Goal: Information Seeking & Learning: Learn about a topic

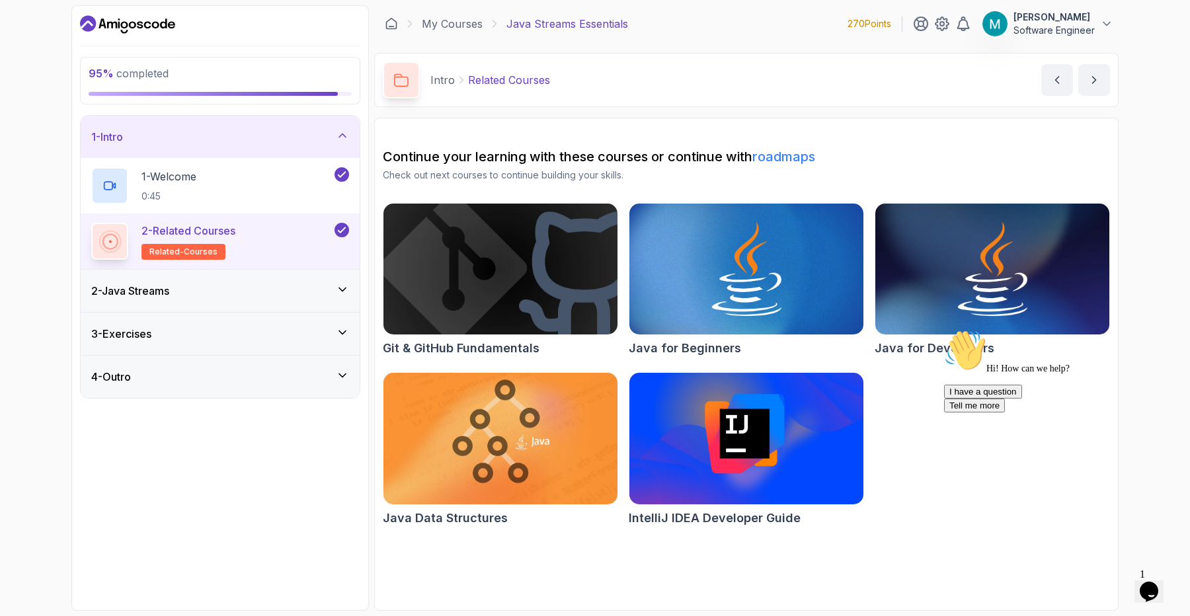
click at [1073, 26] on p "Software Engineer" at bounding box center [1054, 30] width 81 height 13
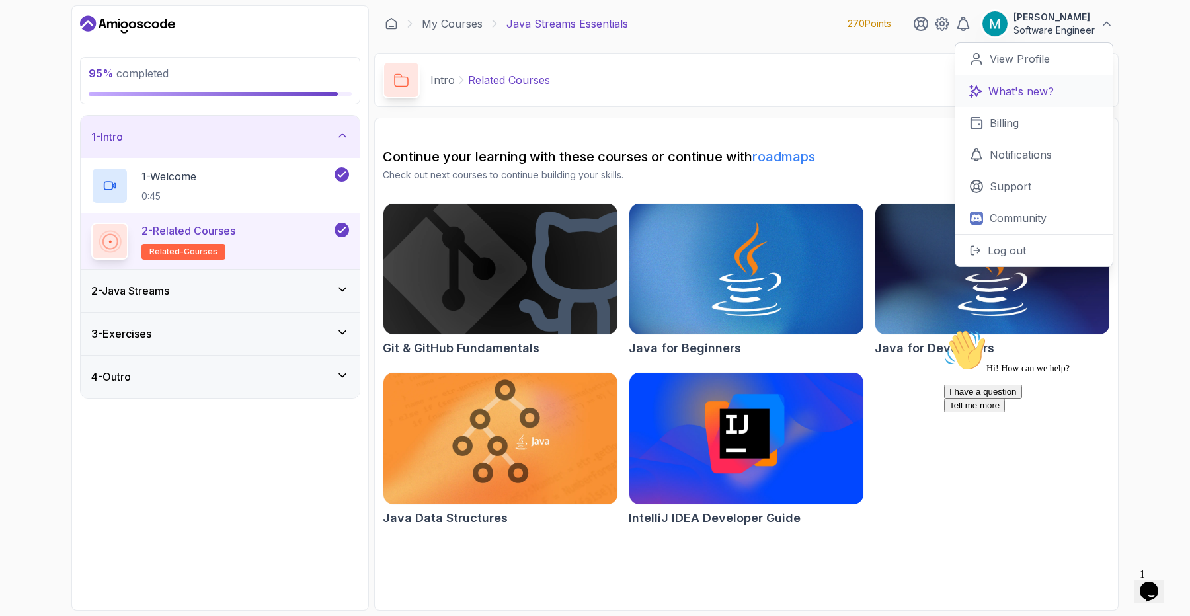
click at [1004, 93] on p "What's new?" at bounding box center [1020, 91] width 65 height 16
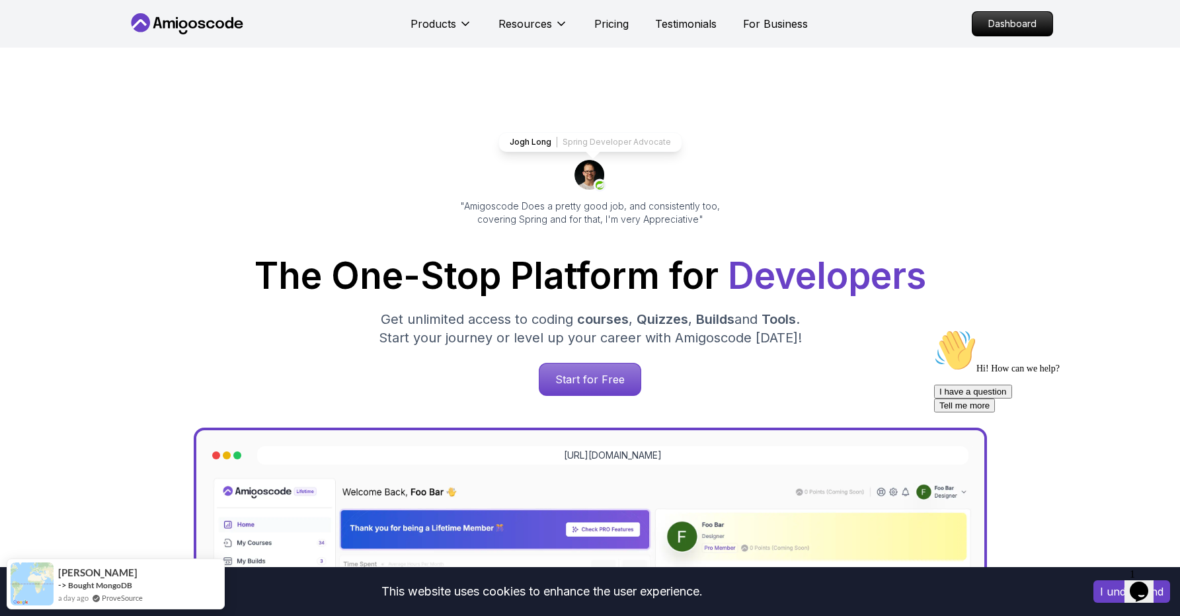
click at [212, 26] on icon at bounding box center [210, 24] width 9 height 8
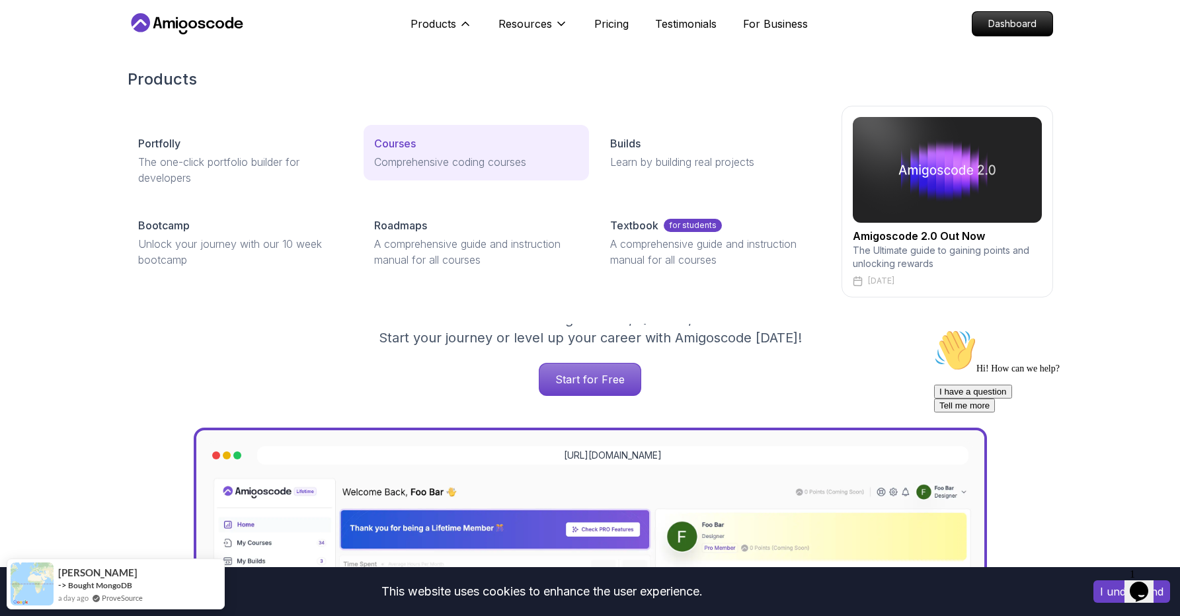
click at [433, 144] on div "Courses" at bounding box center [476, 144] width 204 height 16
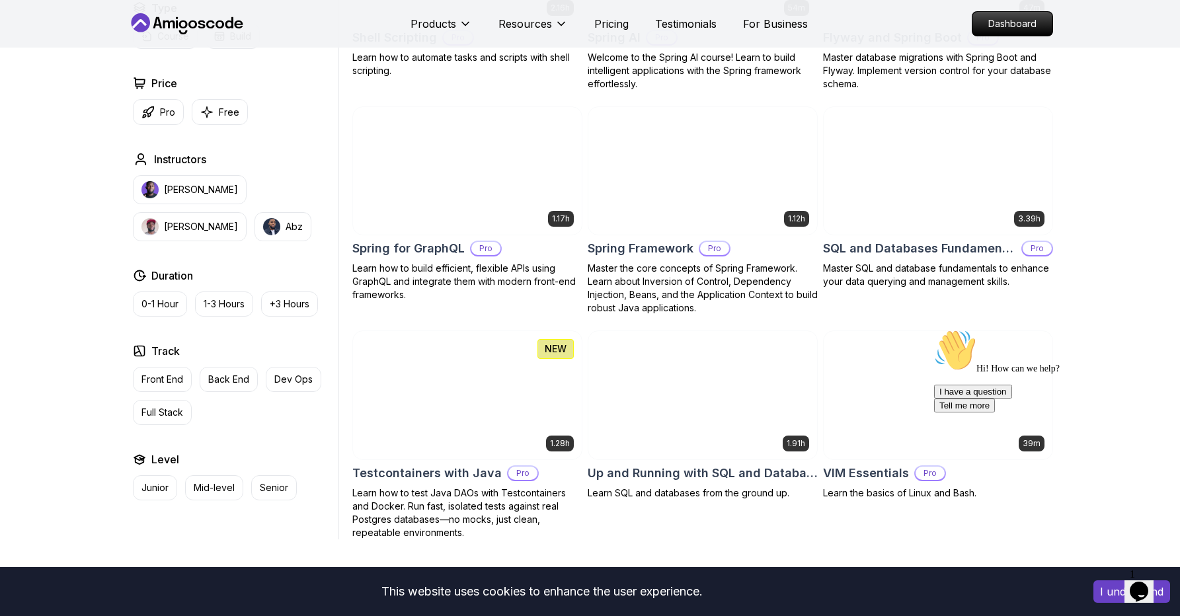
scroll to position [3253, 0]
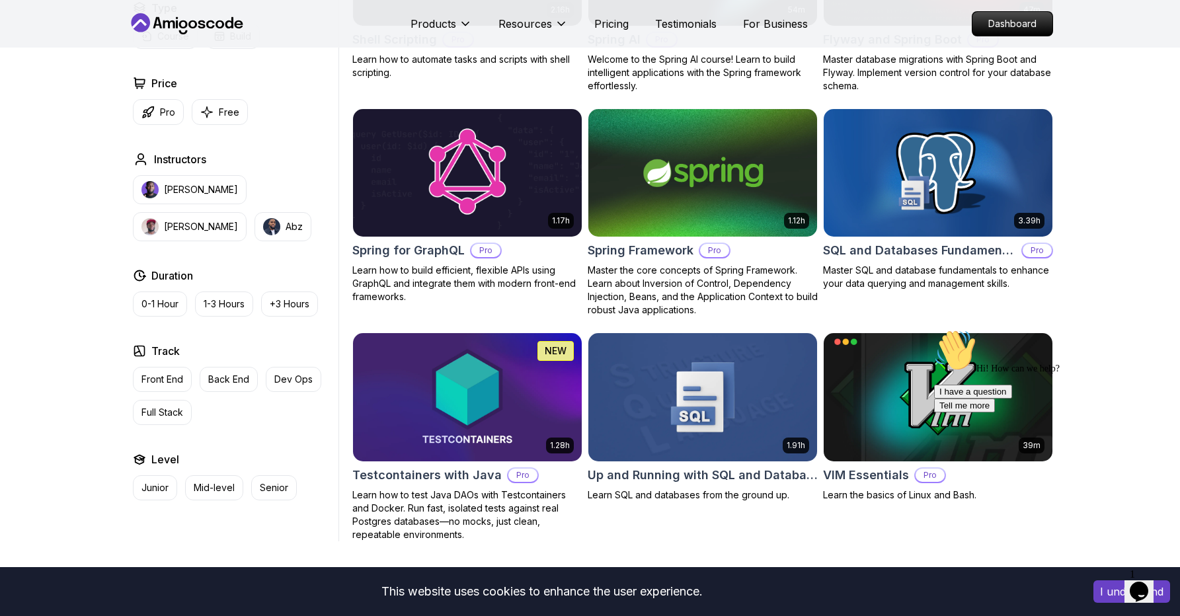
click at [518, 161] on img at bounding box center [467, 173] width 240 height 134
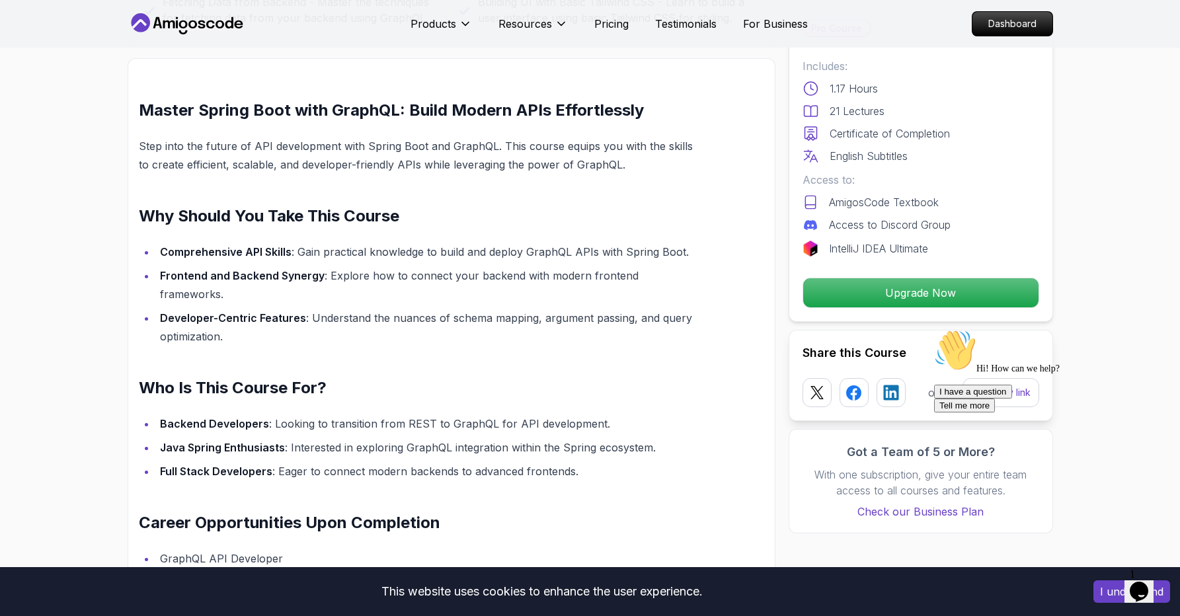
scroll to position [1029, 0]
